Goal: Transaction & Acquisition: Obtain resource

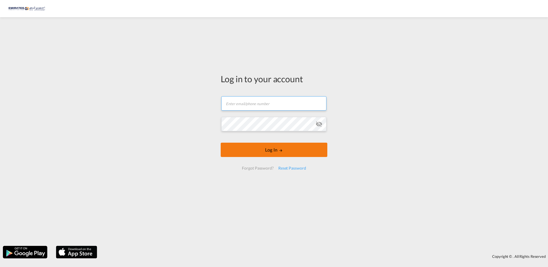
type input "[EMAIL_ADDRESS][DOMAIN_NAME]"
click at [247, 149] on button "Log In" at bounding box center [274, 150] width 107 height 14
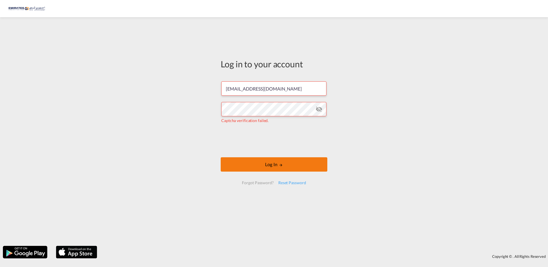
click at [237, 163] on button "Log In" at bounding box center [274, 164] width 107 height 14
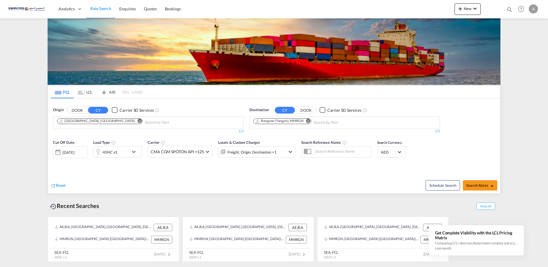
click at [138, 120] on md-icon "Remove" at bounding box center [140, 121] width 4 height 4
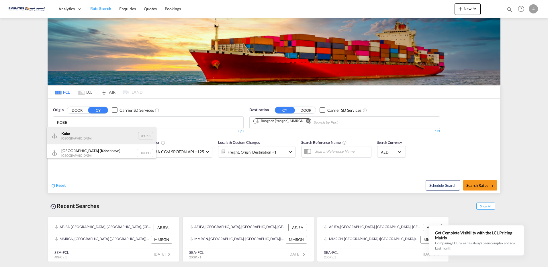
type input "KOBE"
click at [80, 130] on div "Kobe [GEOGRAPHIC_DATA] JPUKB" at bounding box center [101, 135] width 109 height 17
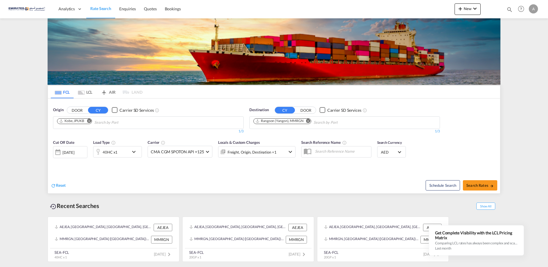
click at [308, 121] on md-icon "Remove" at bounding box center [308, 121] width 4 height 4
type input "Z"
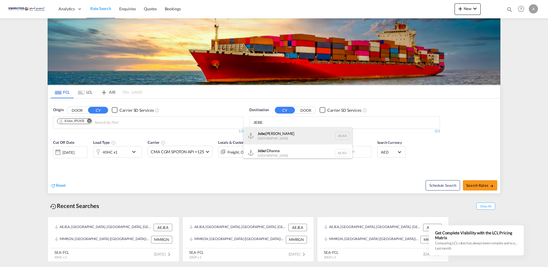
type input "JEBE"
click at [284, 136] on div "Jebe l Ali [GEOGRAPHIC_DATA] [GEOGRAPHIC_DATA]" at bounding box center [297, 135] width 109 height 17
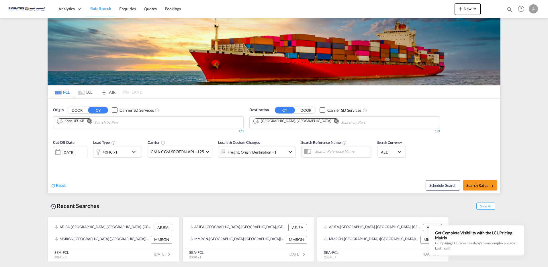
click at [131, 151] on md-icon "icon-chevron-down" at bounding box center [135, 151] width 10 height 7
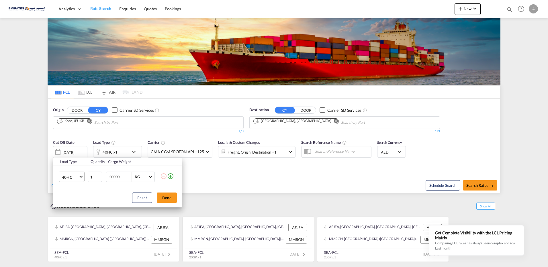
click at [83, 178] on md-select-value "40HC" at bounding box center [72, 177] width 23 height 10
click at [72, 173] on md-option "40FR" at bounding box center [76, 173] width 39 height 14
click at [171, 198] on button "Done" at bounding box center [167, 198] width 20 height 10
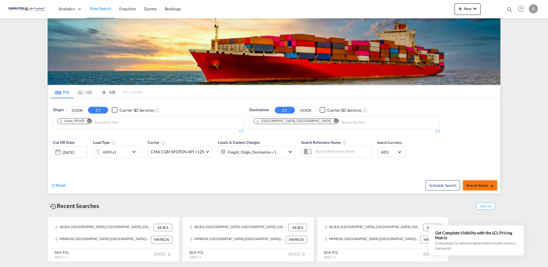
click at [482, 187] on span "Search Rates" at bounding box center [480, 185] width 28 height 5
type input "JPUKB to AEJEA / [DATE]"
